Goal: Find specific fact: Find specific fact

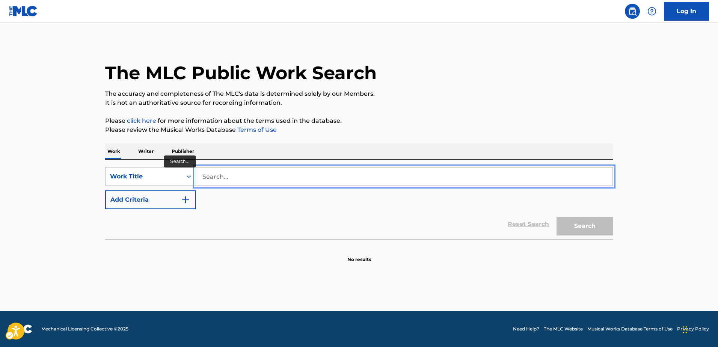
click at [225, 174] on input "Search..." at bounding box center [404, 177] width 417 height 18
paste input "[PERSON_NAME]"
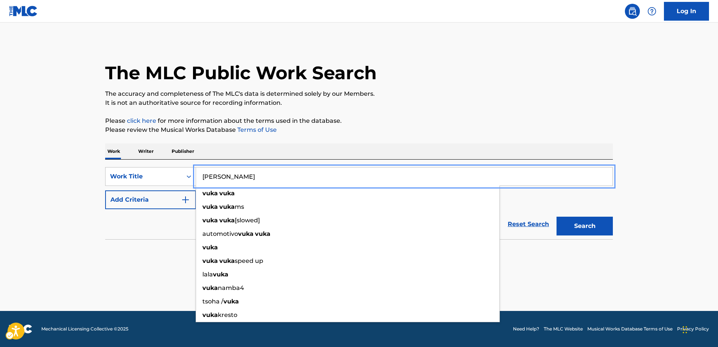
type input "[PERSON_NAME]"
click at [160, 222] on div "Reset Search | Submit Search" at bounding box center [359, 224] width 508 height 30
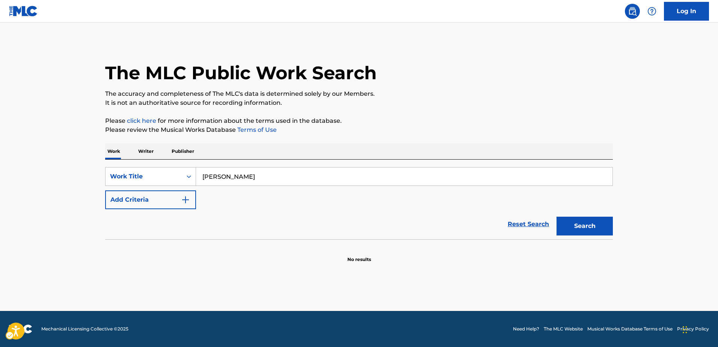
click at [192, 243] on section at bounding box center [359, 241] width 508 height 4
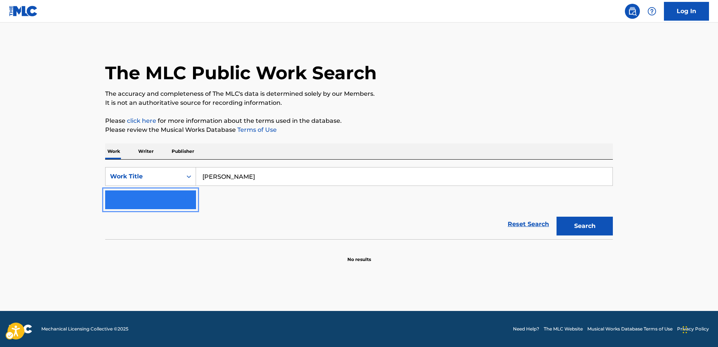
click at [187, 199] on img "Search Form" at bounding box center [185, 199] width 9 height 9
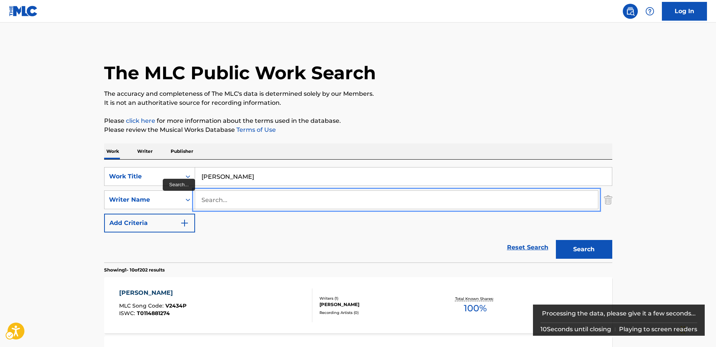
click at [225, 199] on input "Search..." at bounding box center [396, 200] width 403 height 18
paste input "SXID"
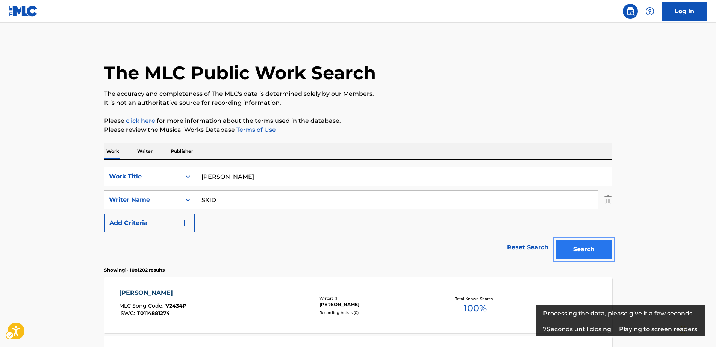
click at [575, 250] on button "Search" at bounding box center [584, 249] width 56 height 19
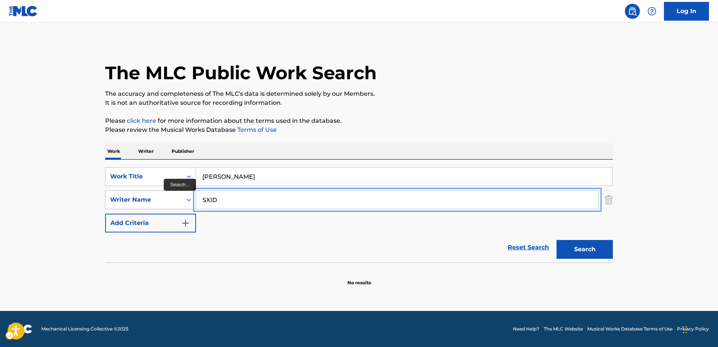
drag, startPoint x: 221, startPoint y: 199, endPoint x: 189, endPoint y: 198, distance: 31.2
click at [190, 198] on div "SearchWithCriteriad69fa976-cde0-45a7-9057-8d888be20762 Writer Name SXID" at bounding box center [359, 199] width 508 height 19
paste input "[PERSON_NAME]"
type input "[PERSON_NAME]"
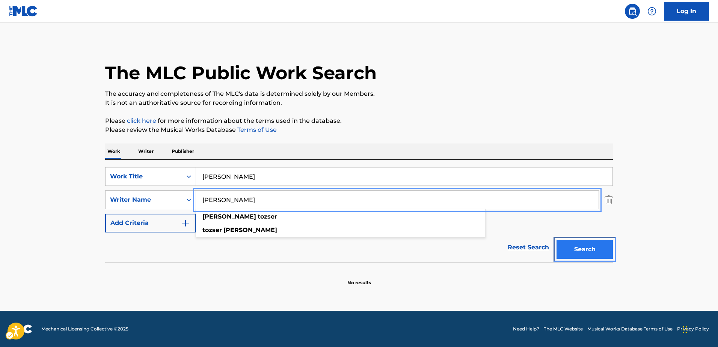
click at [579, 251] on button "Search" at bounding box center [585, 249] width 56 height 19
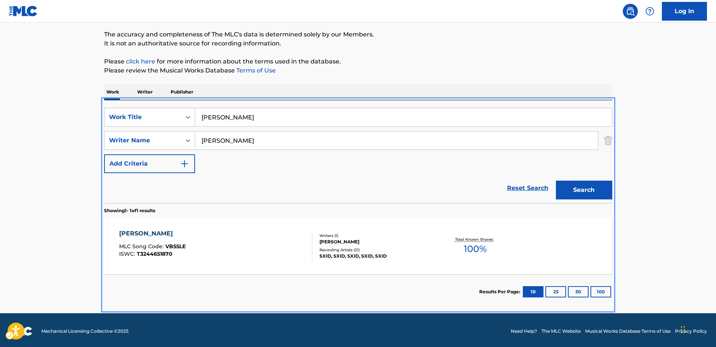
scroll to position [62, 0]
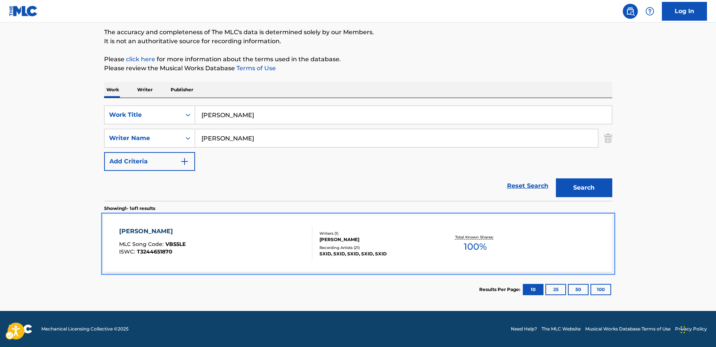
click at [143, 230] on div "[PERSON_NAME]" at bounding box center [152, 231] width 66 height 9
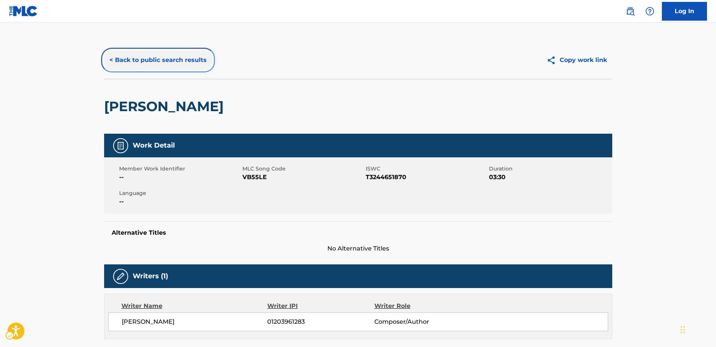
click at [168, 60] on button "< Back to public search results" at bounding box center [158, 60] width 108 height 19
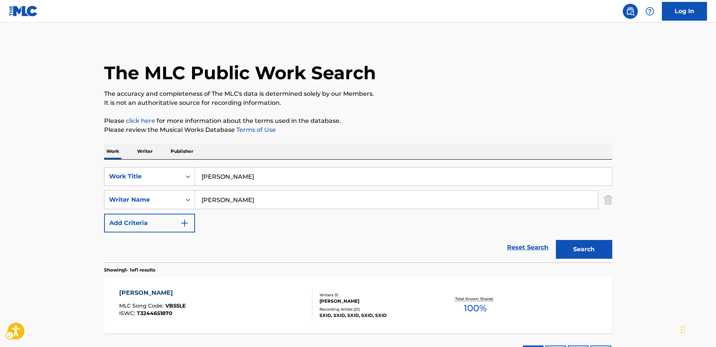
scroll to position [19, 0]
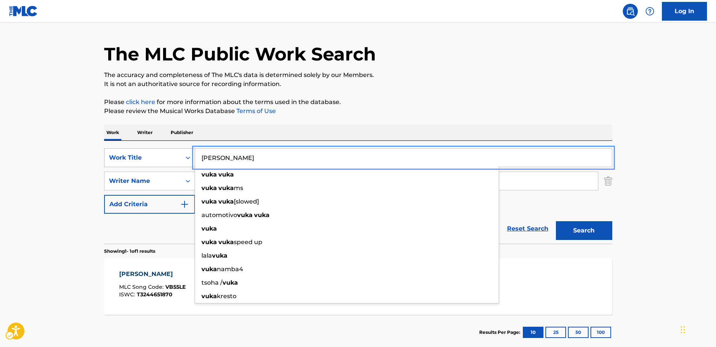
drag, startPoint x: 230, startPoint y: 158, endPoint x: 147, endPoint y: 151, distance: 82.5
click at [147, 151] on div "SearchWithCriteria459374a7-78c0-4d1e-b6c8-128fc32a8c4e Work Title Vuka Vuka vuk…" at bounding box center [358, 157] width 508 height 19
paste input "Felt Nothing"
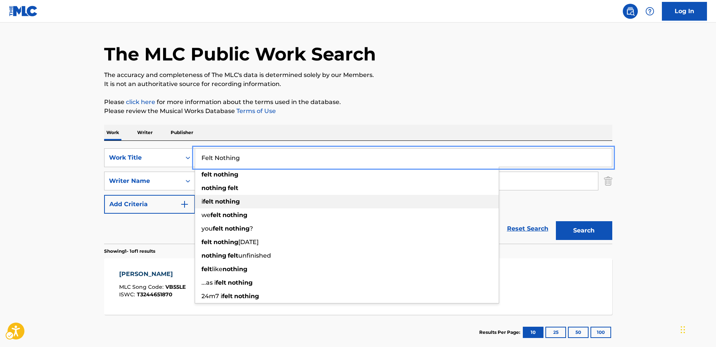
scroll to position [0, 0]
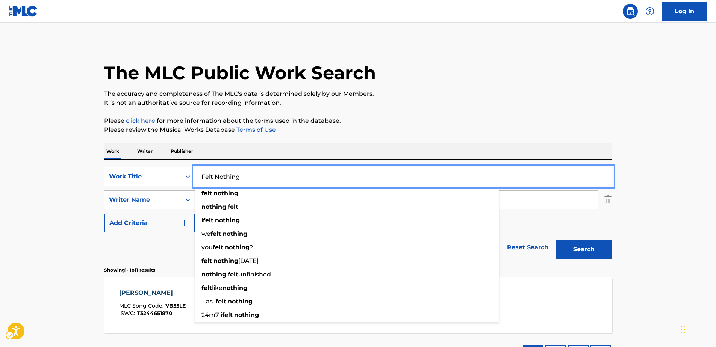
type input "Felt Nothing"
click at [133, 240] on div "Reset Search Search" at bounding box center [358, 248] width 508 height 30
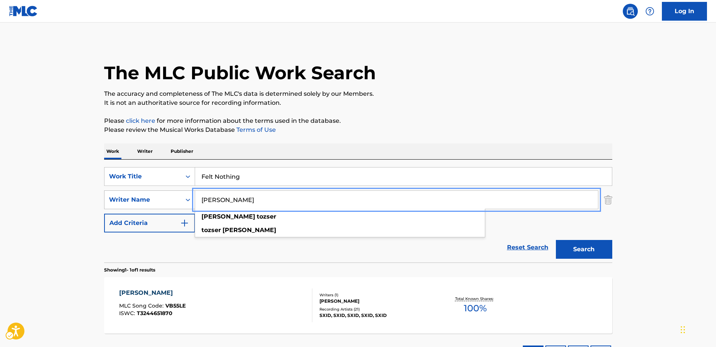
drag, startPoint x: 259, startPoint y: 203, endPoint x: 147, endPoint y: 191, distance: 112.6
click at [147, 191] on div "SearchWithCriteriad69fa976-cde0-45a7-9057-8d888be20762 Writer Name [PERSON_NAME…" at bounding box center [358, 199] width 508 height 19
paste input "[PERSON_NAME]"
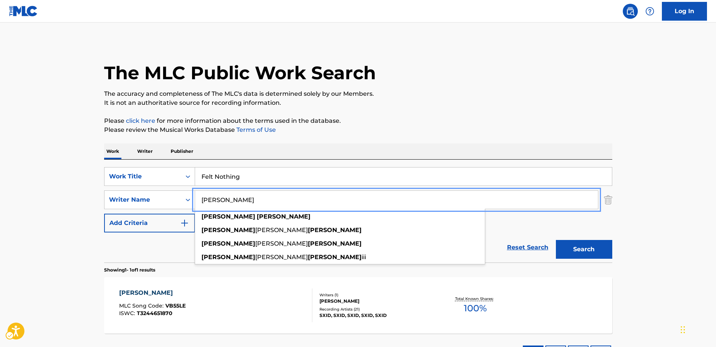
type input "[PERSON_NAME]"
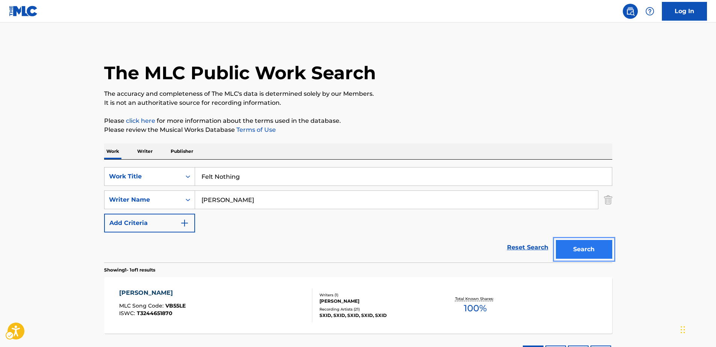
click at [592, 251] on button "Search" at bounding box center [584, 249] width 56 height 19
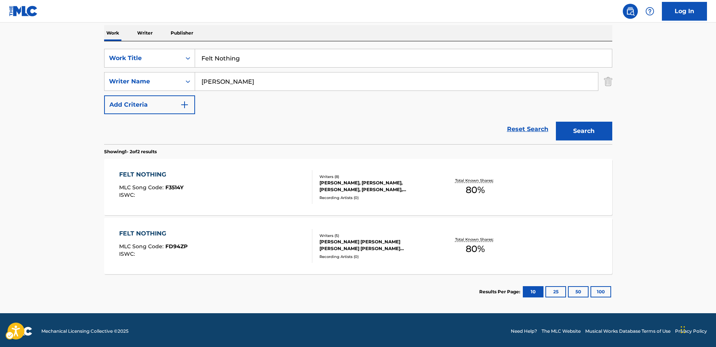
scroll to position [121, 0]
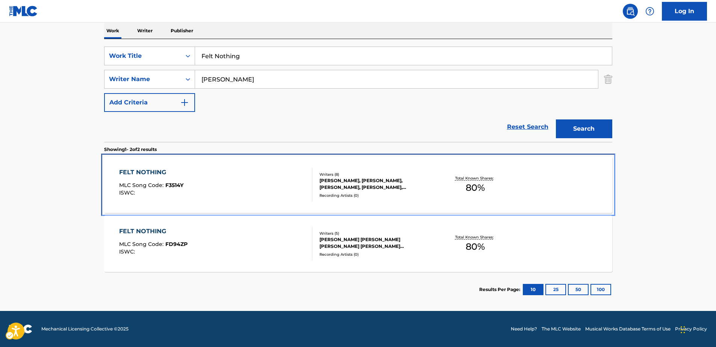
click at [142, 170] on div "FELT NOTHING" at bounding box center [151, 172] width 64 height 9
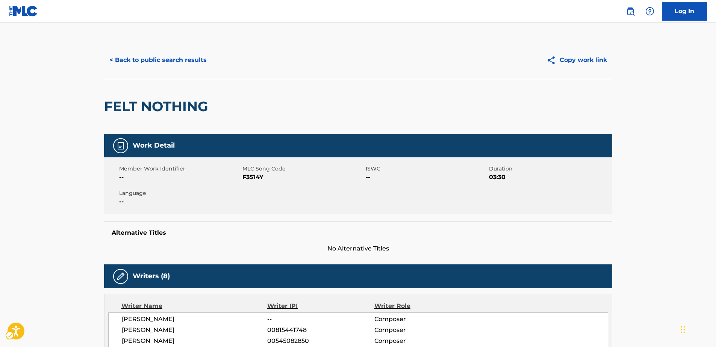
click at [247, 177] on span "MLC Song Code - F3514Y" at bounding box center [302, 177] width 121 height 9
copy span "F3514Y"
click at [132, 56] on button "< Back to public search results" at bounding box center [158, 60] width 108 height 19
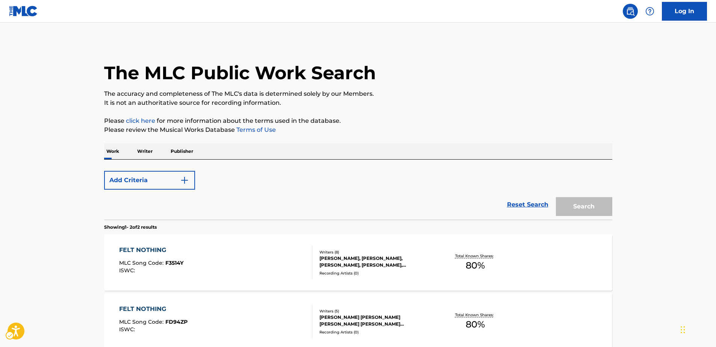
scroll to position [78, 0]
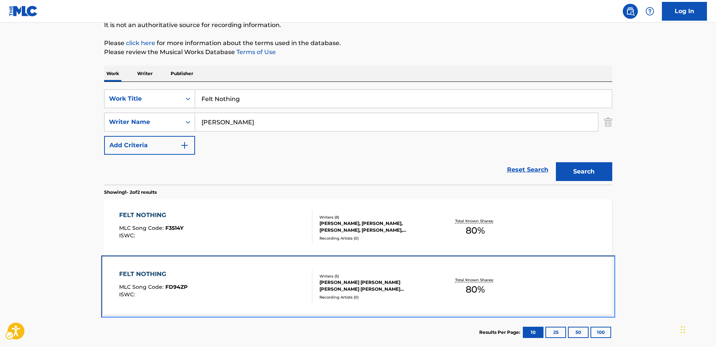
click at [143, 275] on div "FELT NOTHING" at bounding box center [153, 274] width 68 height 9
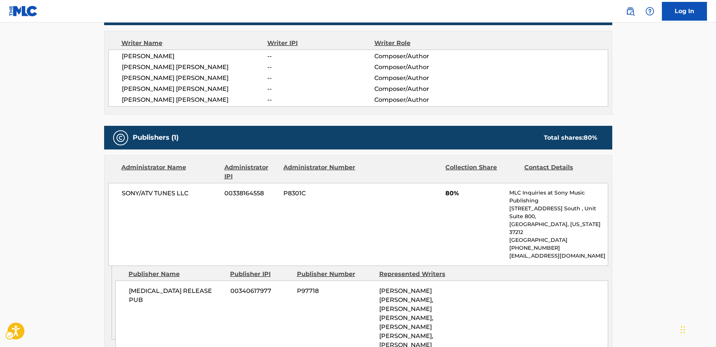
scroll to position [113, 0]
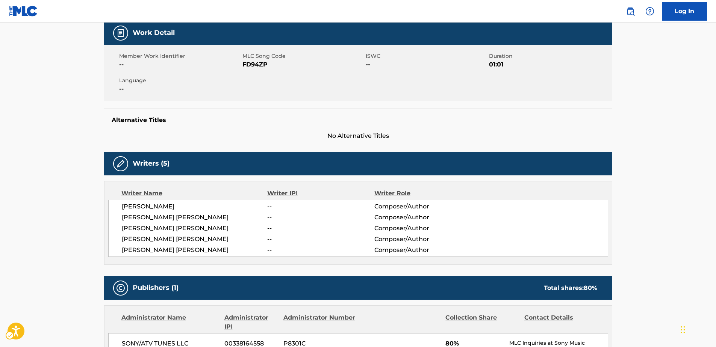
click at [253, 63] on span "MLC Song Code - FD94ZP" at bounding box center [302, 64] width 121 height 9
copy span "FD94ZP"
